Goal: Answer question/provide support

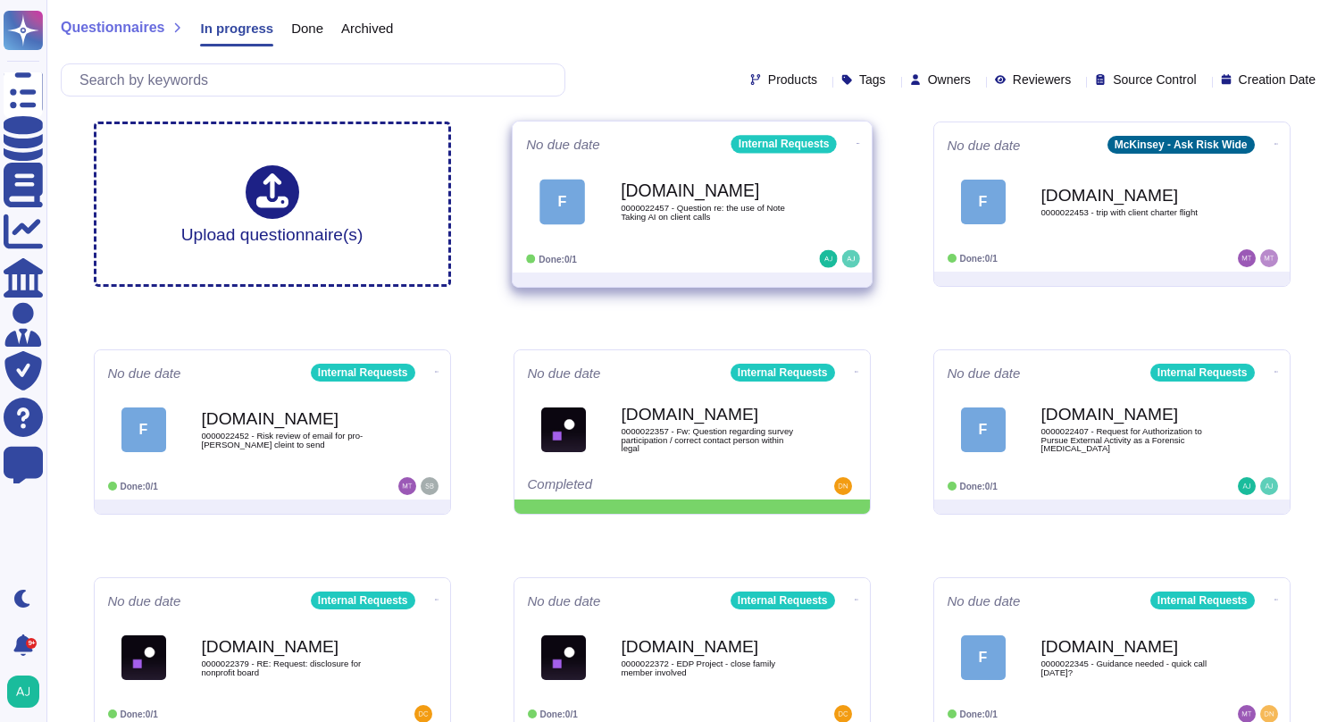
click at [826, 208] on span "F [DOMAIN_NAME] 0000022457 - Question re: the use of Note Taking AI on client c…" at bounding box center [692, 201] width 332 height 72
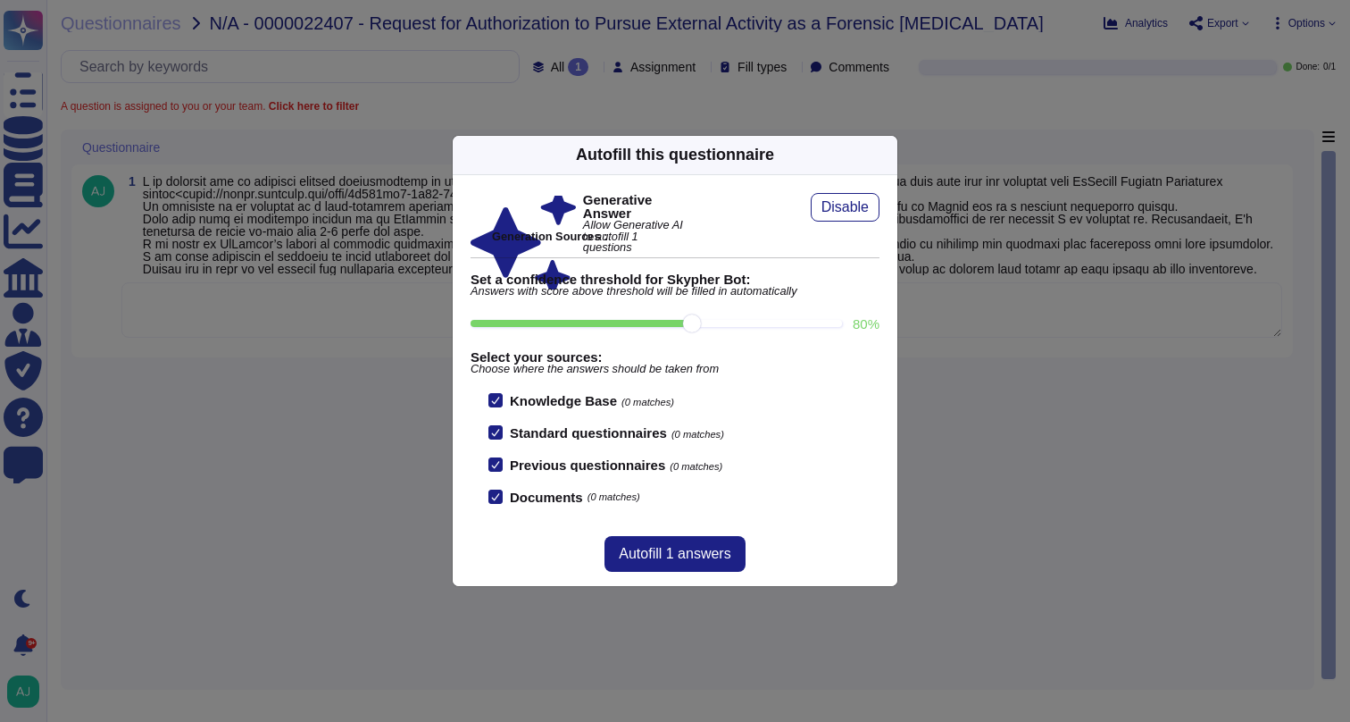
click at [945, 252] on div "Autofill this questionnaire Generative Answer Allow Generative AI to autofill 1…" at bounding box center [675, 361] width 1350 height 722
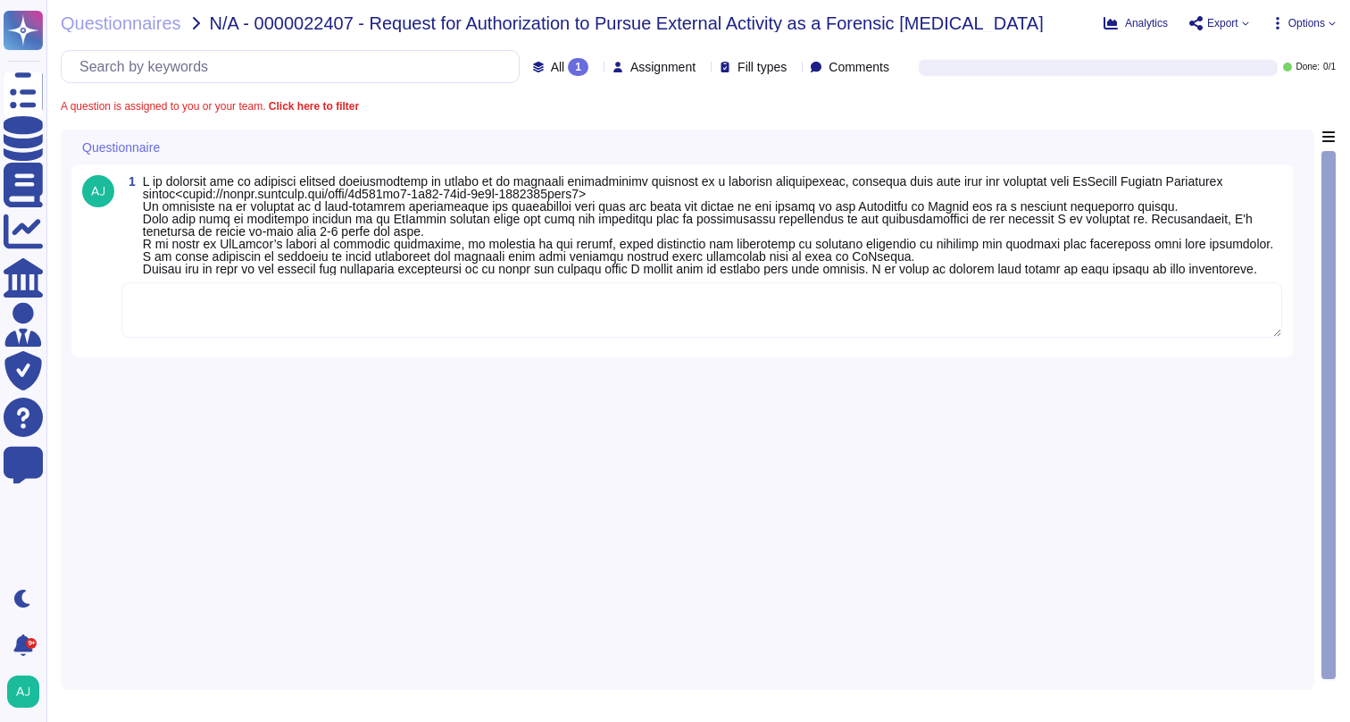
click at [261, 329] on textarea at bounding box center [701, 309] width 1161 height 55
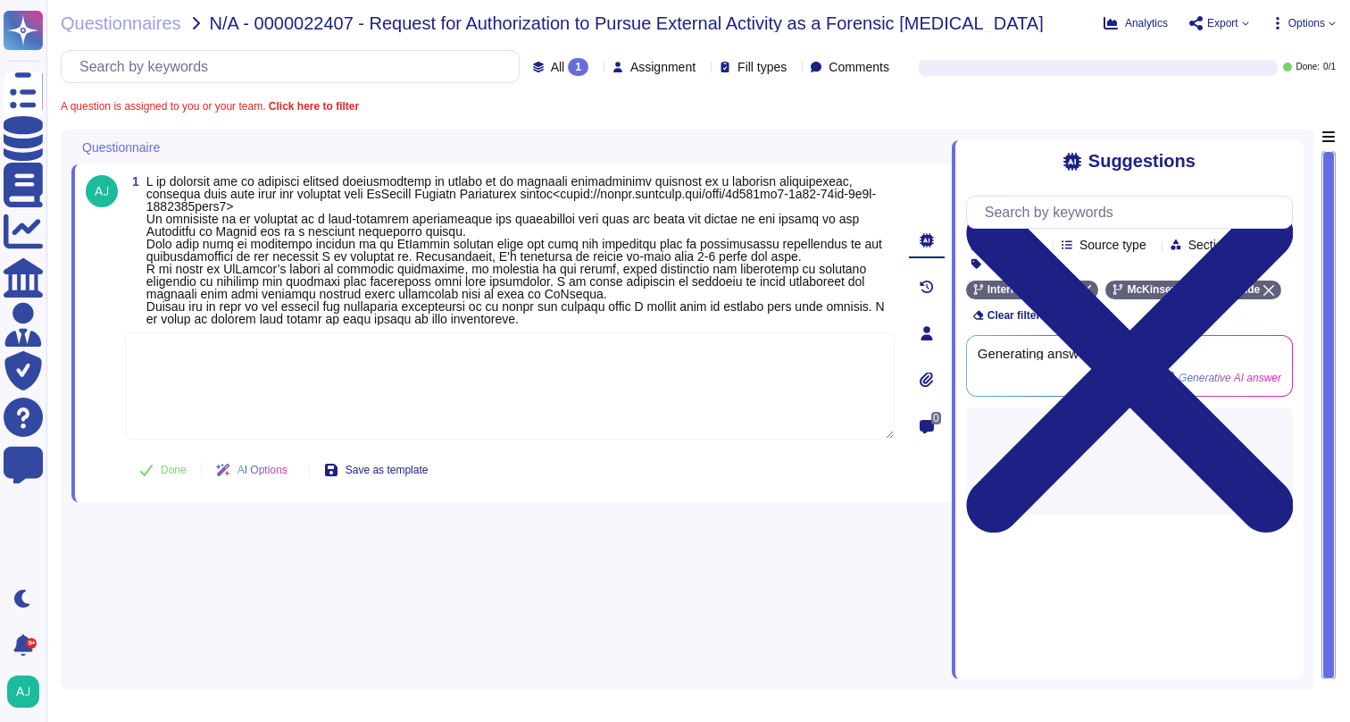
paste textarea "Let me loop in our HR team for the Madrid office: Hi @IBO_HR_Team , I hope this…"
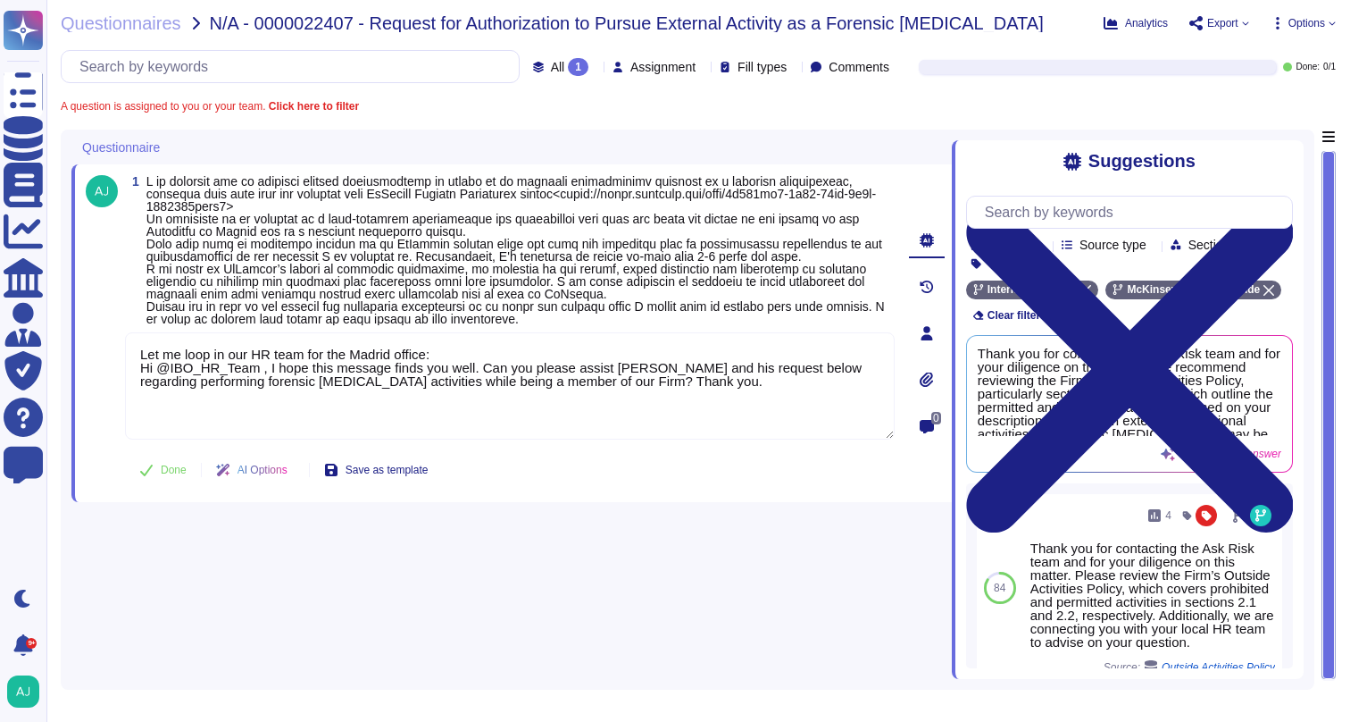
type textarea "Let me loop in our HR team for the Madrid office: Hi @IBO_HR_Team , I hope this…"
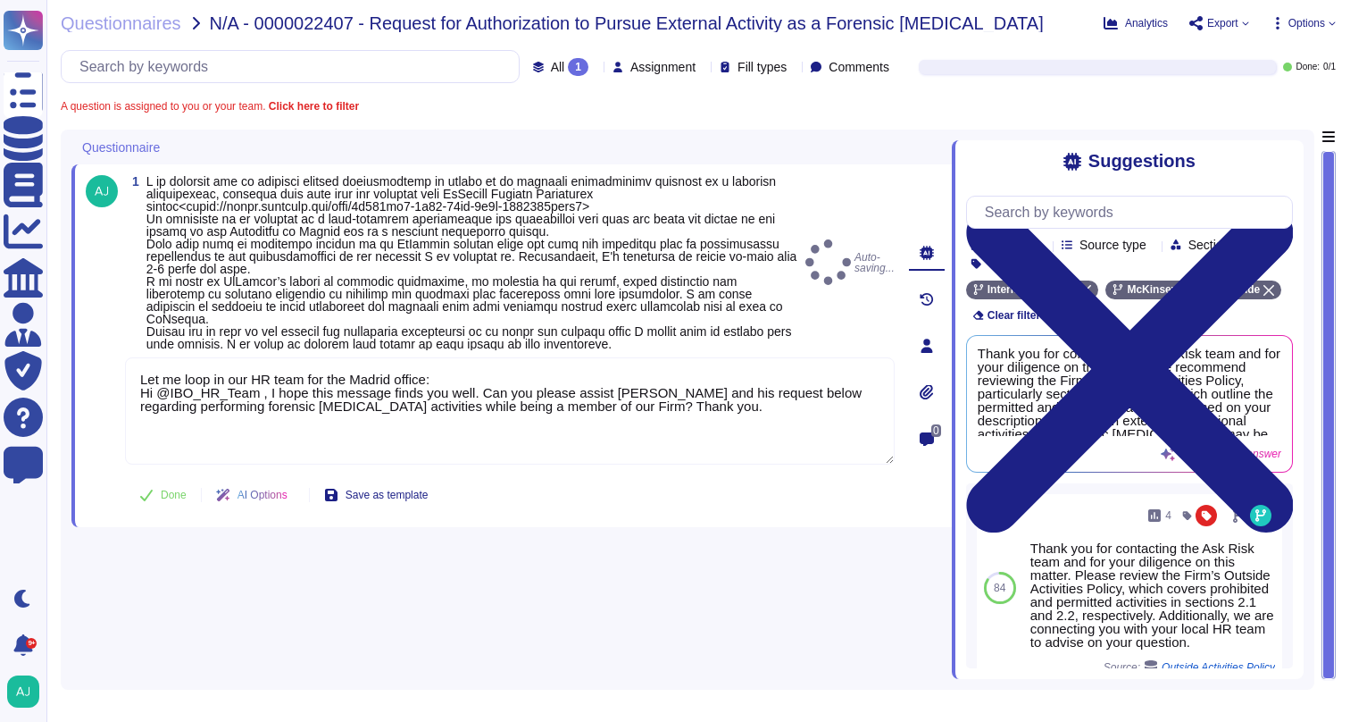
click at [182, 469] on div "1 Auto-saving... Let me loop in our HR team for the Madrid office: Hi @IBO_HR_T…" at bounding box center [490, 345] width 809 height 341
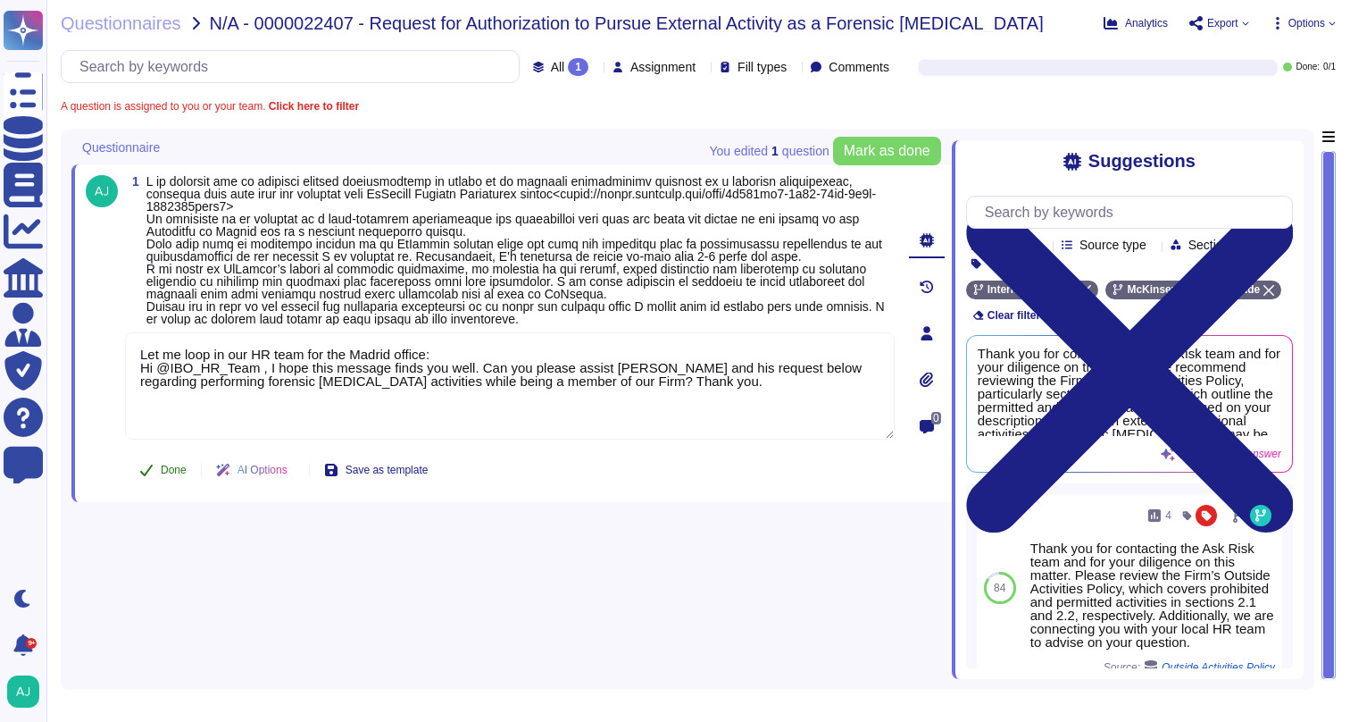
click at [183, 472] on span "Done" at bounding box center [174, 469] width 26 height 11
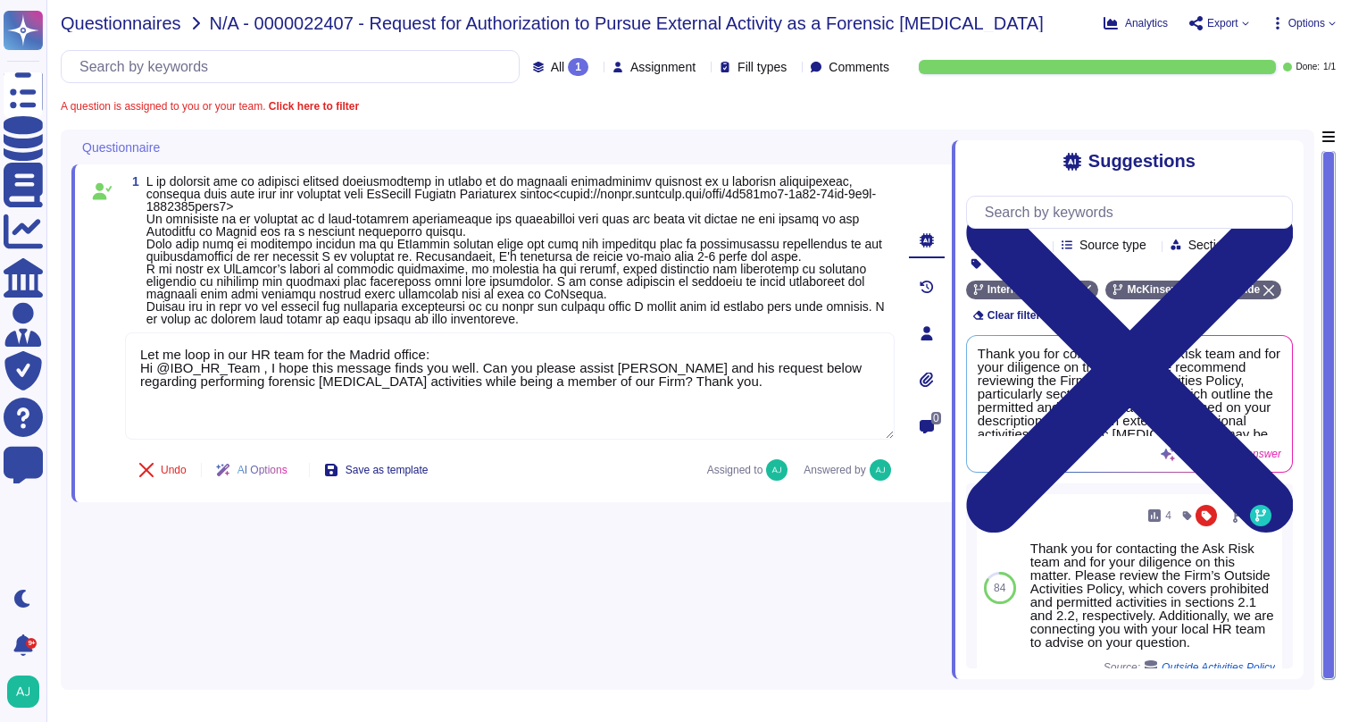
click at [129, 25] on span "Questionnaires" at bounding box center [121, 23] width 121 height 18
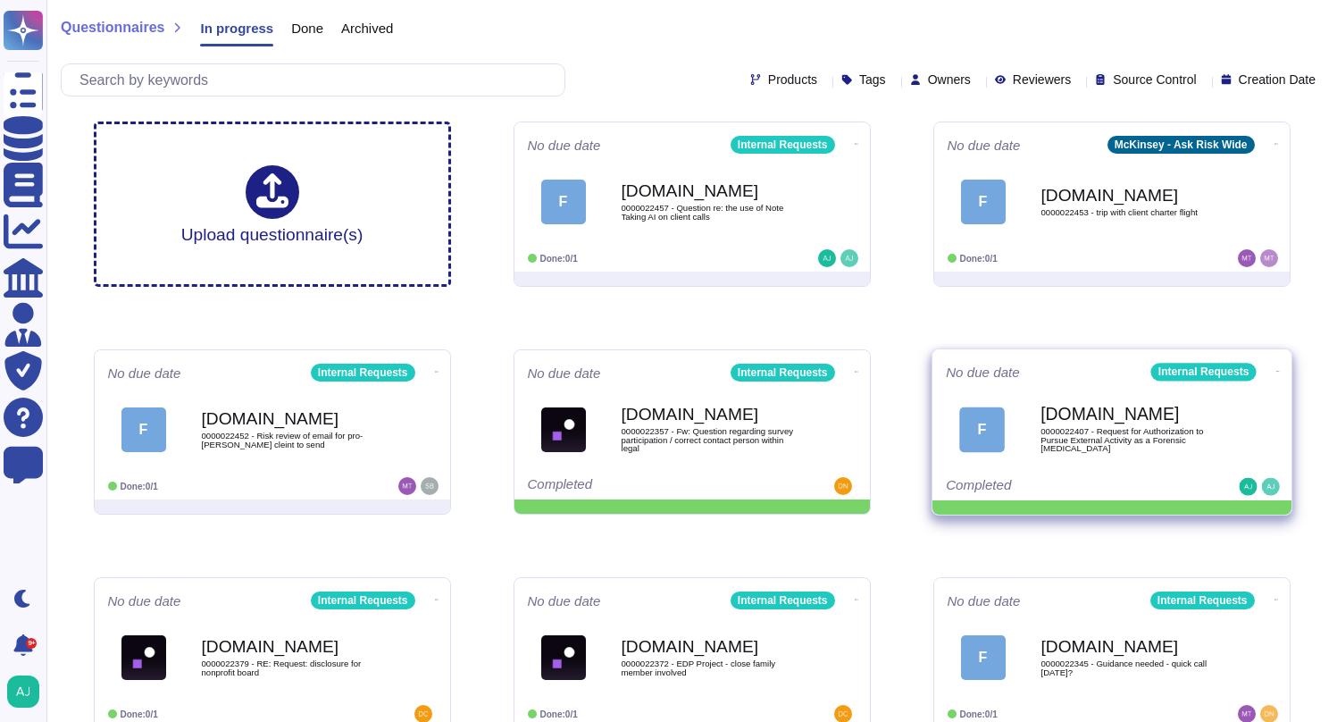
click at [1275, 371] on icon at bounding box center [1277, 371] width 4 height 4
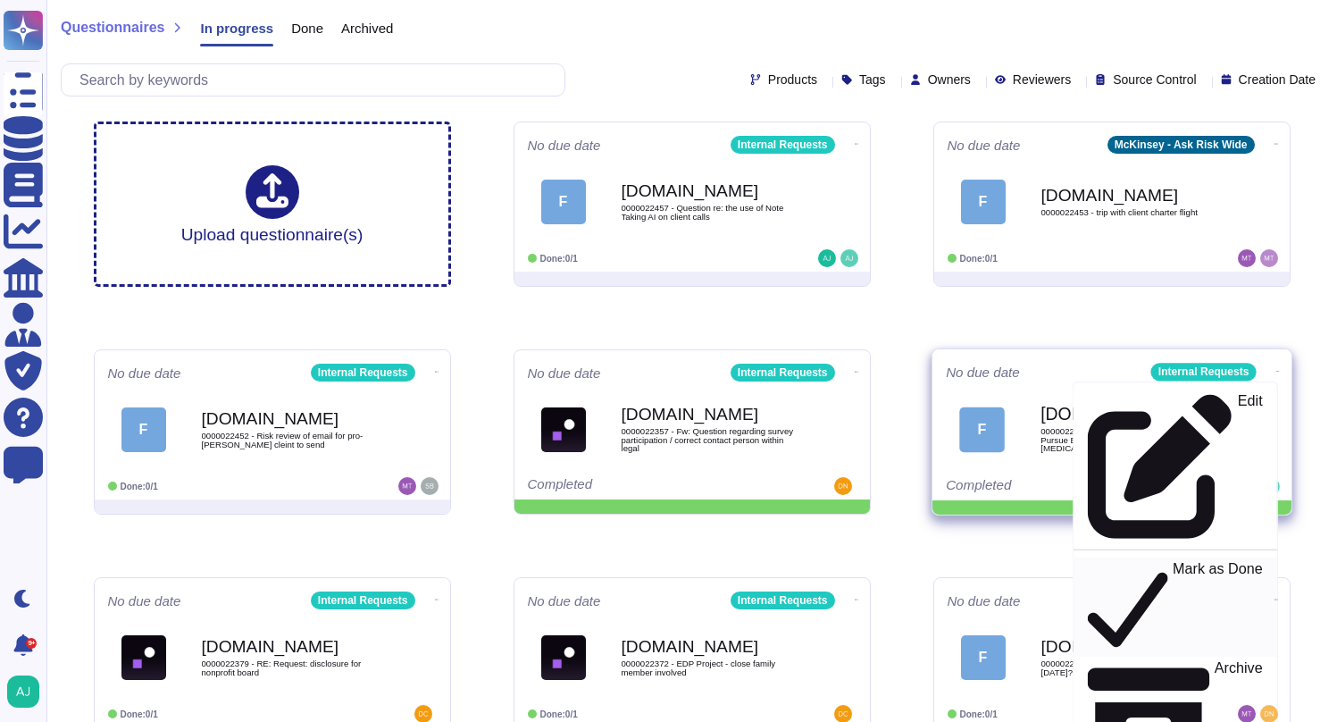
click at [1191, 561] on div "Mark as Done" at bounding box center [1175, 607] width 174 height 92
